Goal: Communication & Community: Answer question/provide support

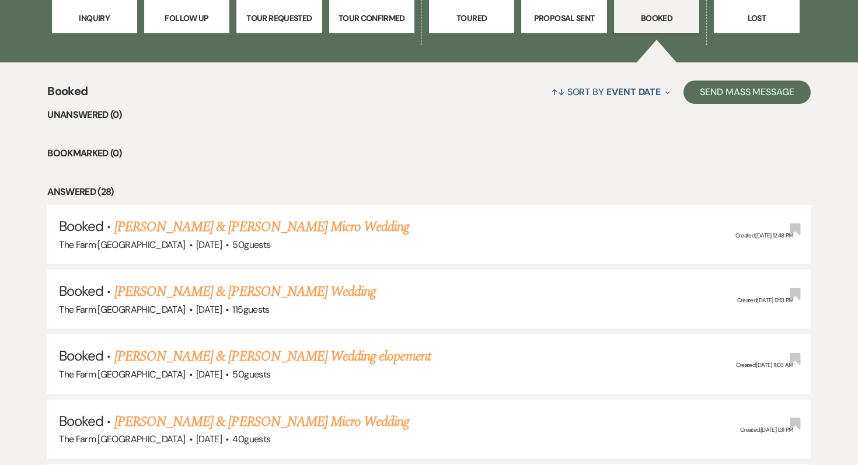
scroll to position [396, 0]
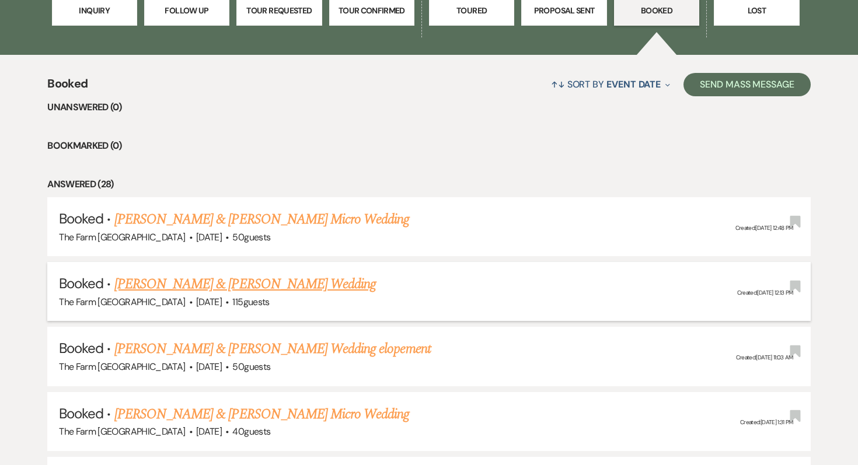
click at [207, 284] on link "[PERSON_NAME] & [PERSON_NAME] Wedding" at bounding box center [245, 284] width 262 height 21
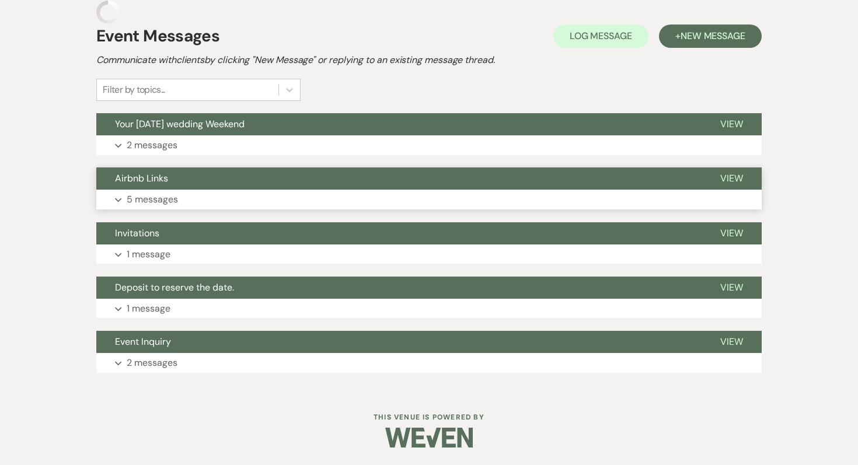
scroll to position [271, 0]
click at [158, 197] on p "5 messages" at bounding box center [152, 199] width 51 height 15
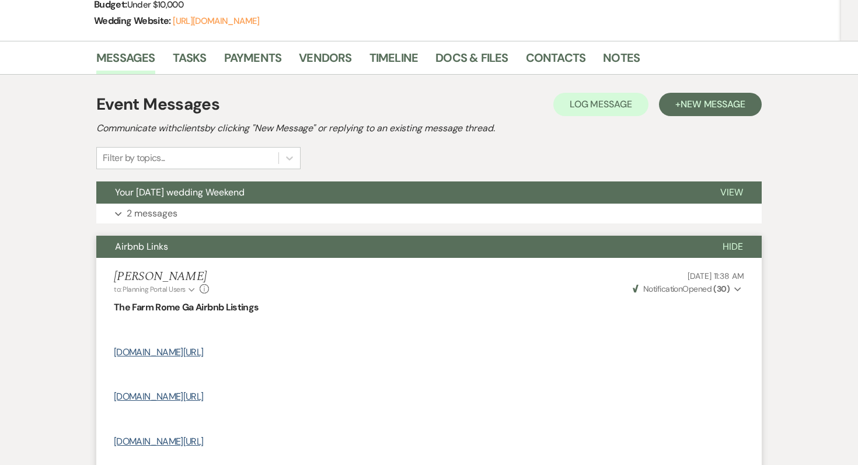
scroll to position [0, 0]
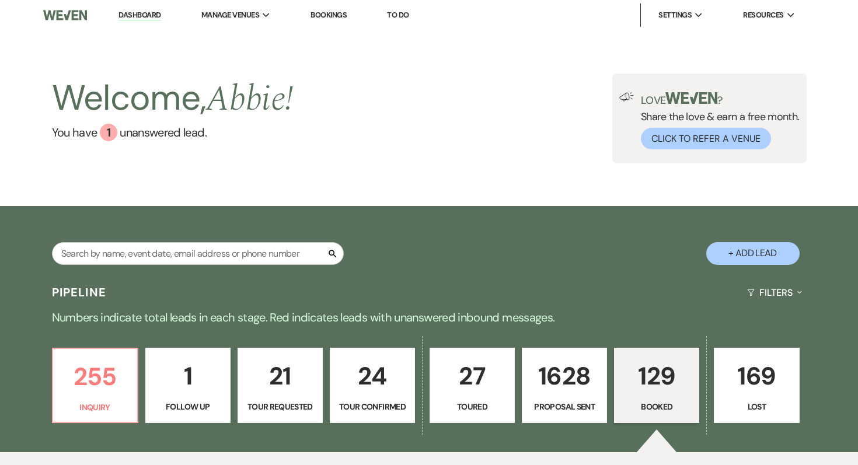
click at [69, 15] on img at bounding box center [65, 15] width 44 height 25
click at [762, 17] on span "Resources" at bounding box center [763, 15] width 40 height 12
click at [380, 86] on div "Welcome, Abbie ! You have 1 unanswered lead . Love ? Share the love & earn a fr…" at bounding box center [429, 119] width 841 height 90
click at [205, 105] on h2 "Welcome, Abbie !" at bounding box center [173, 99] width 242 height 50
